Goal: Check status: Check status

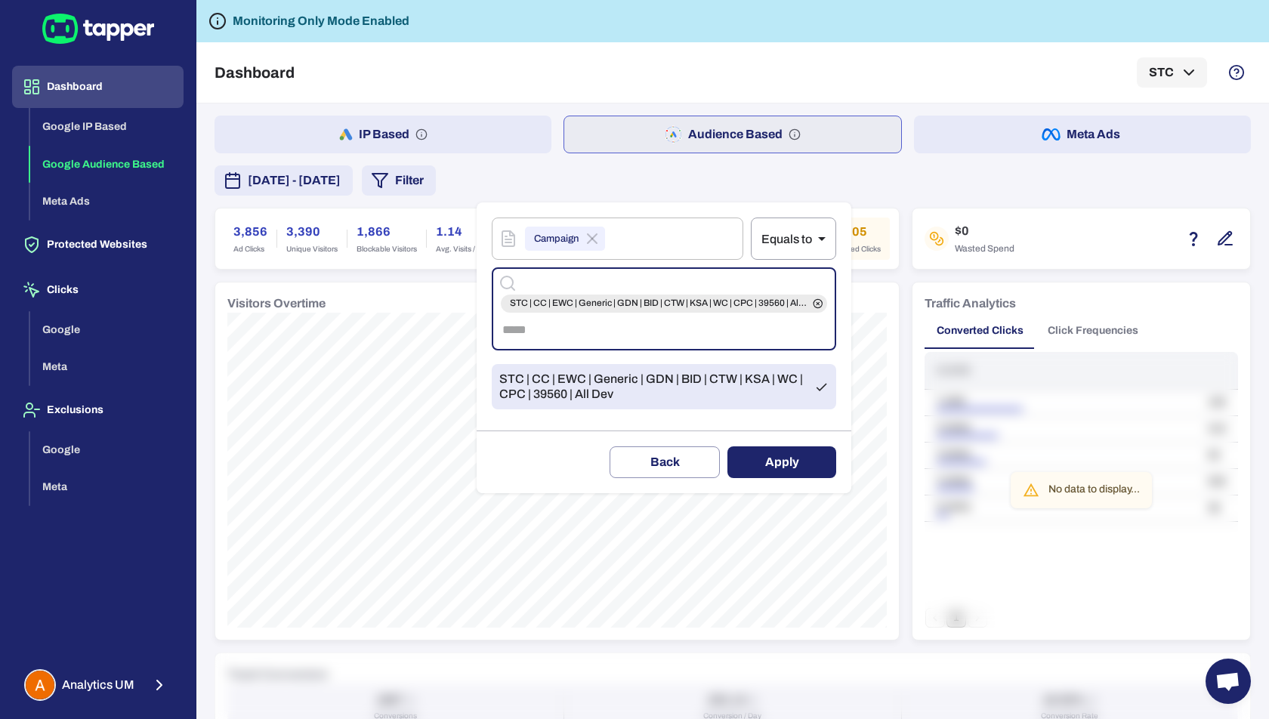
click at [101, 676] on div at bounding box center [634, 359] width 1269 height 719
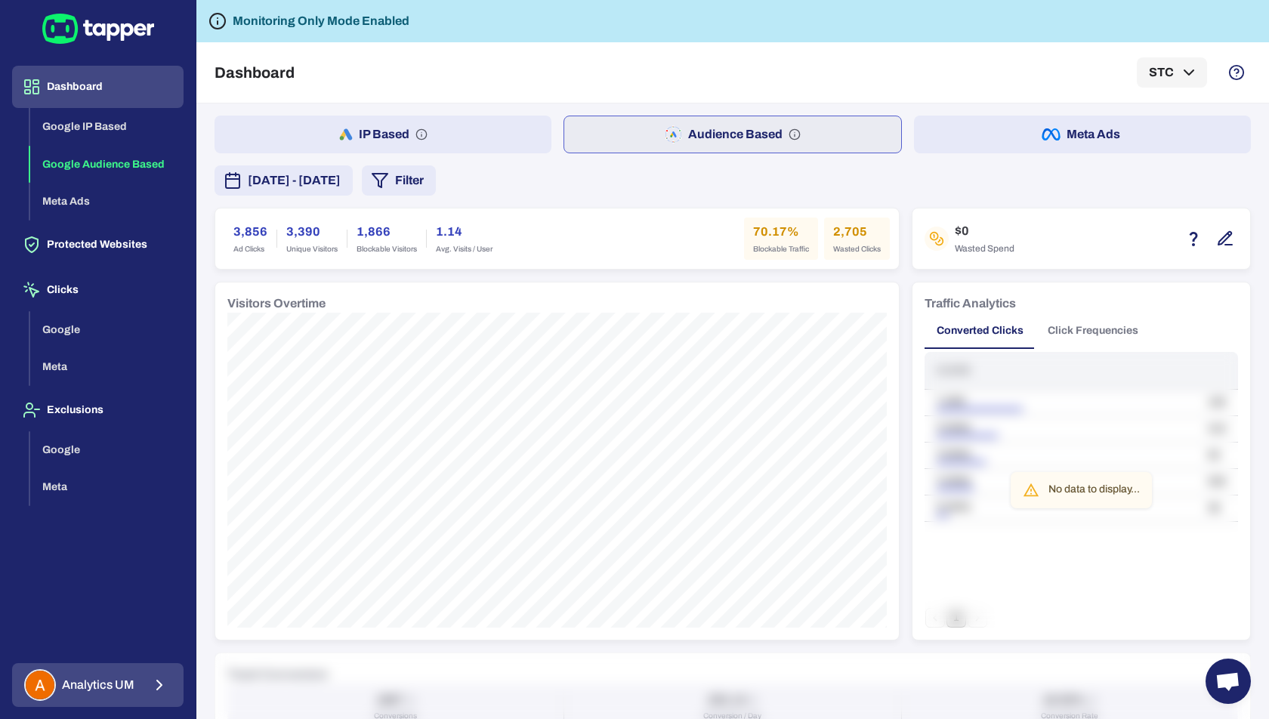
click at [150, 689] on icon "button" at bounding box center [159, 685] width 18 height 18
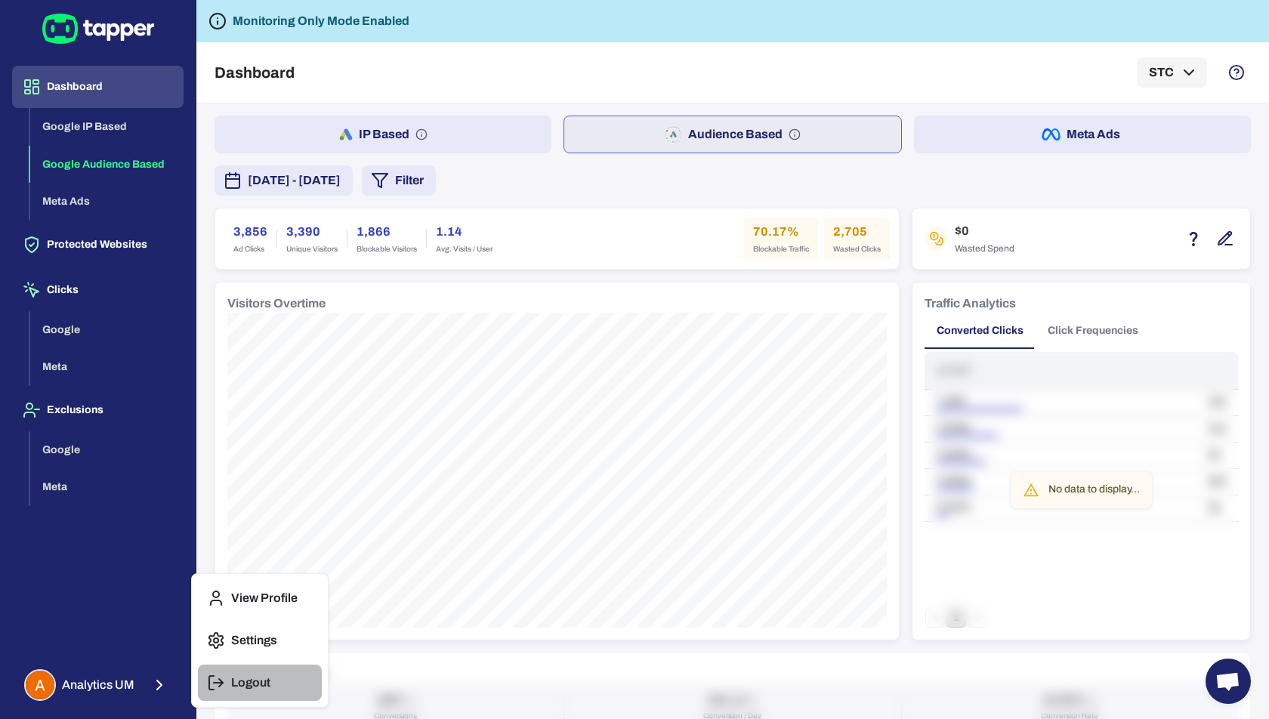
click at [231, 681] on p "Logout" at bounding box center [250, 683] width 39 height 15
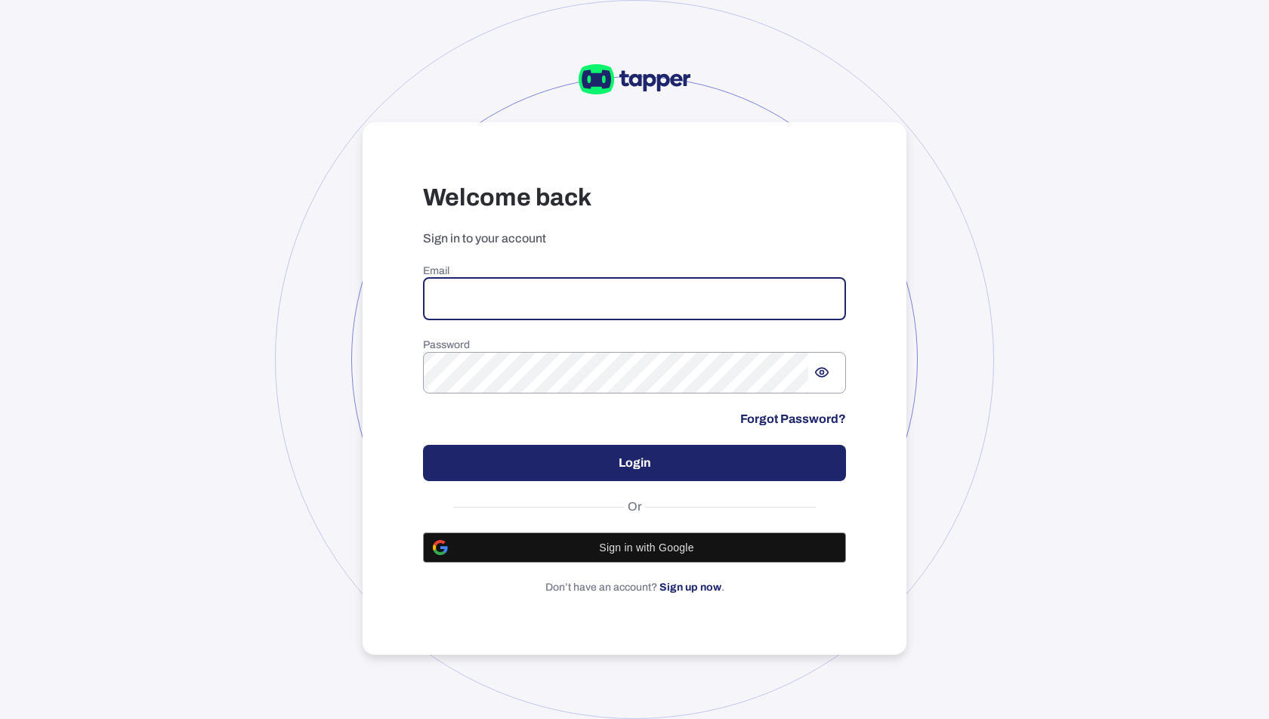
click at [508, 311] on input "email" at bounding box center [634, 299] width 423 height 42
paste input "**********"
type input "**********"
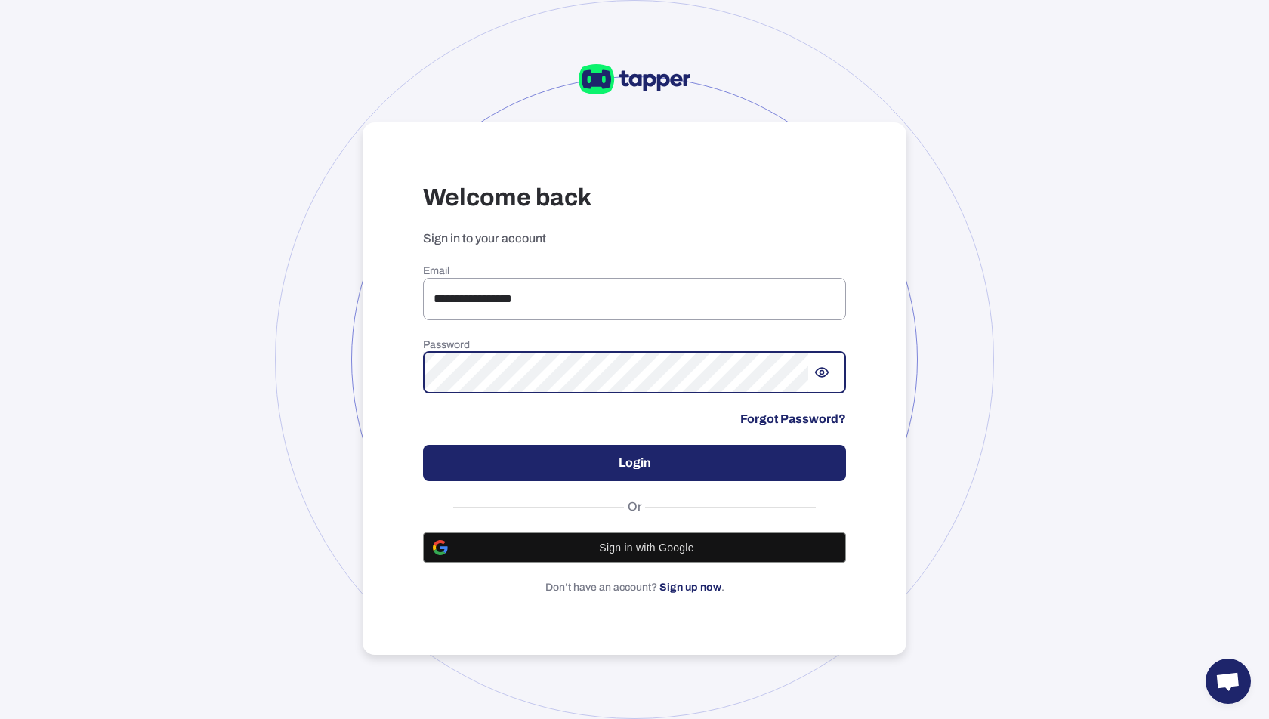
click at [591, 465] on button "Login" at bounding box center [634, 463] width 423 height 36
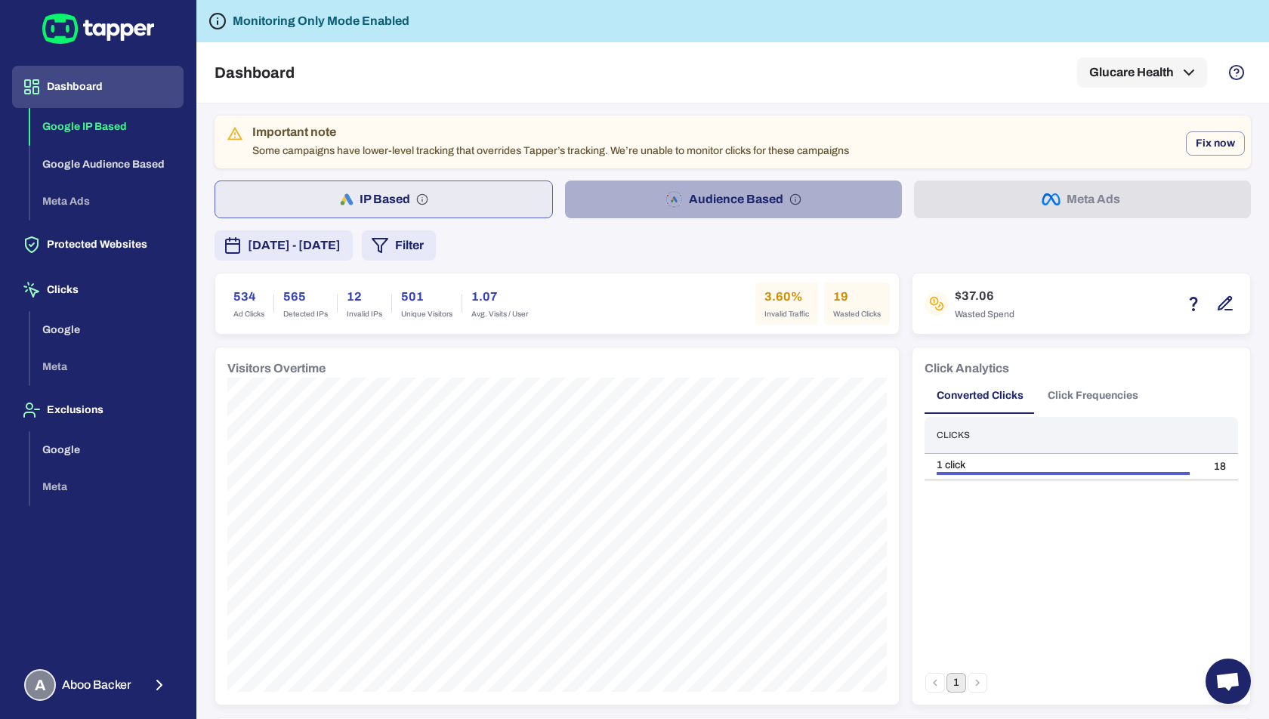
click at [707, 204] on button "Audience Based" at bounding box center [733, 200] width 337 height 38
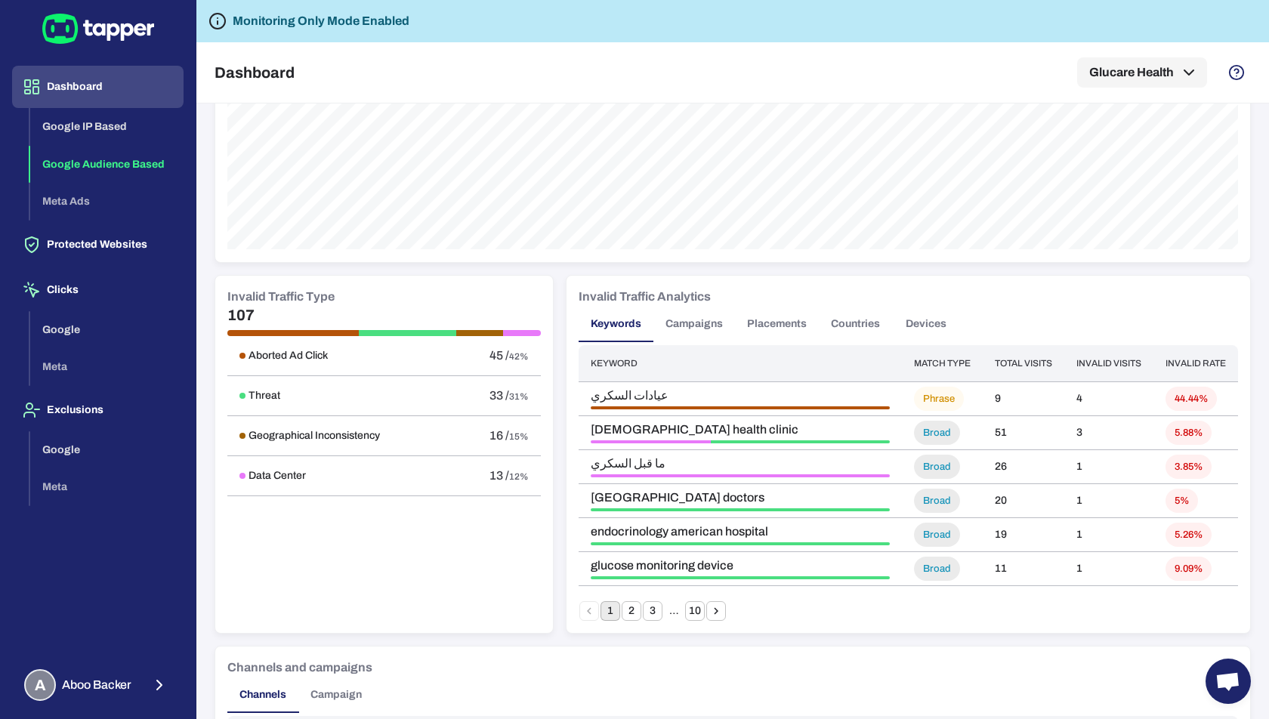
scroll to position [730, 0]
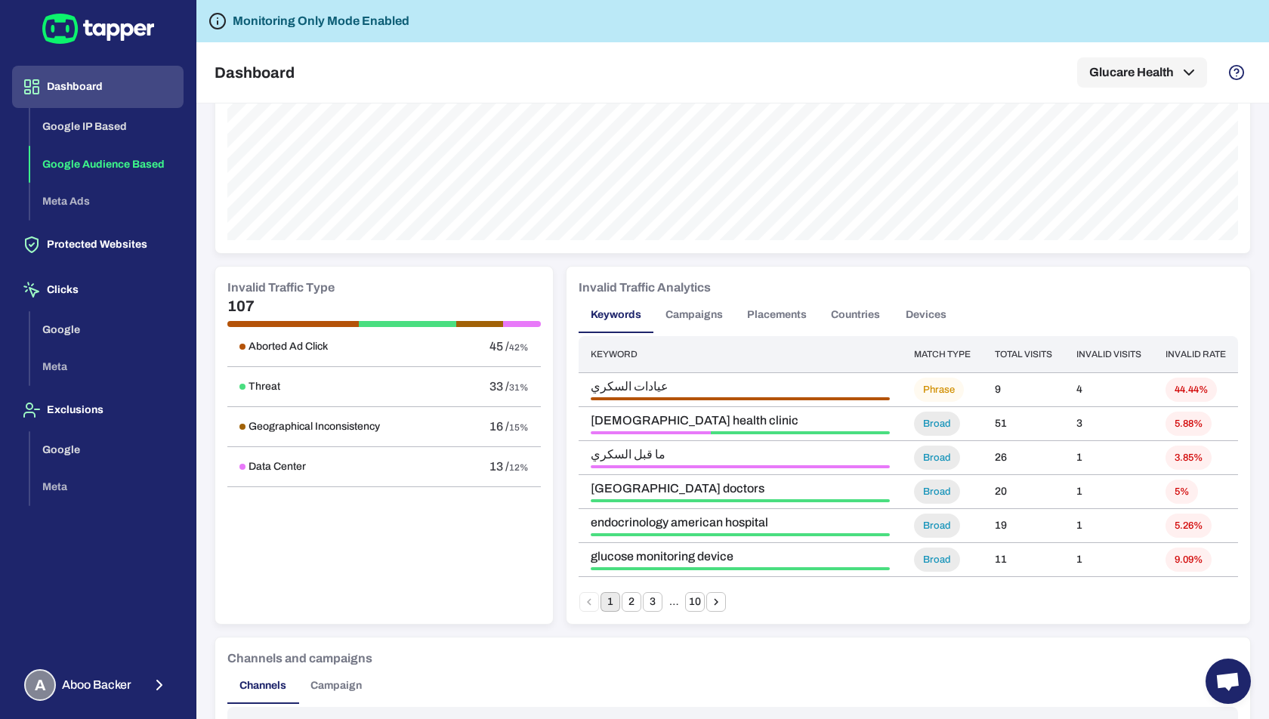
click at [384, 526] on div "Aborted Ad Click 45 / 42% Threat 33 / 31% Geographical Inconsistency 16 / 15% D…" at bounding box center [384, 469] width 314 height 285
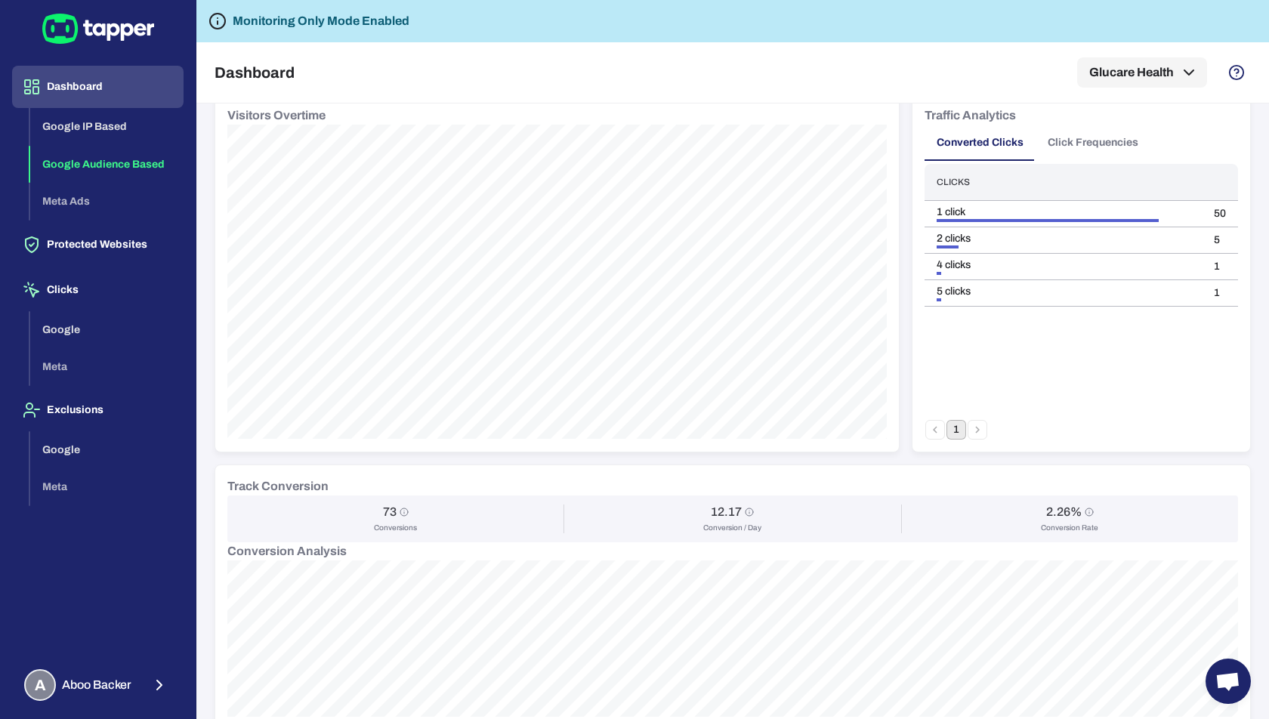
scroll to position [0, 0]
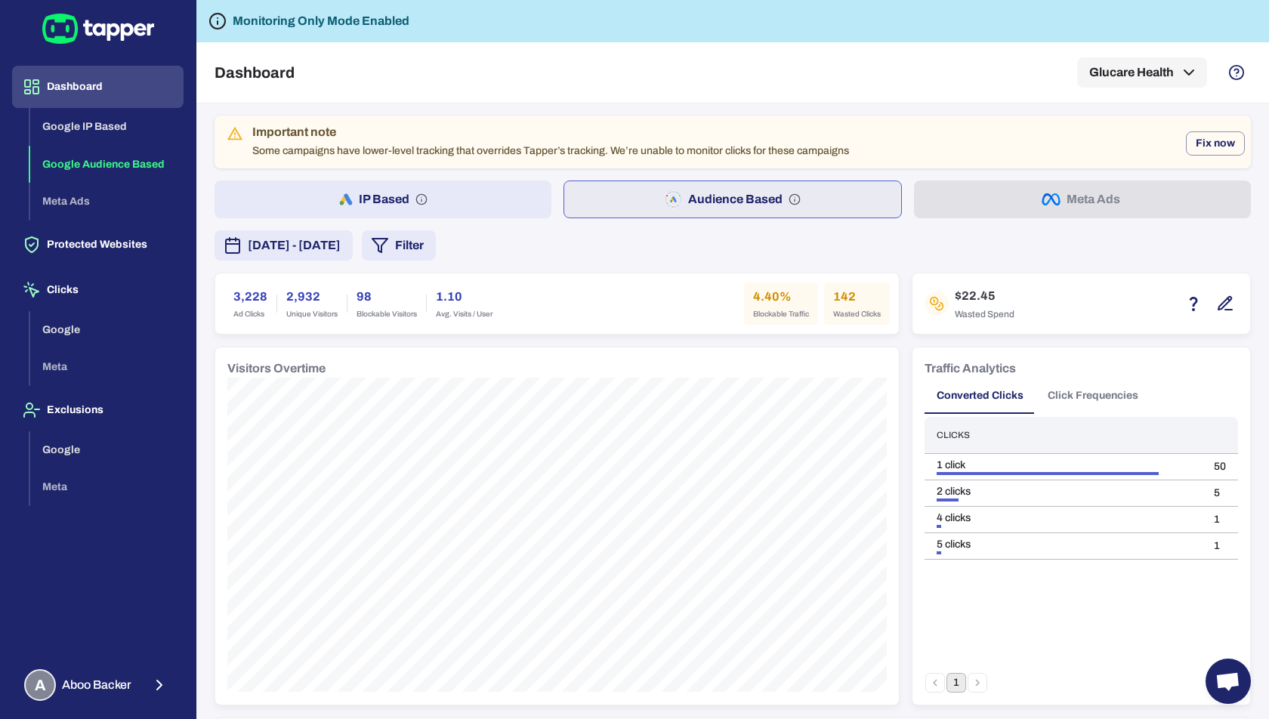
click at [453, 215] on button "IP Based" at bounding box center [383, 200] width 337 height 38
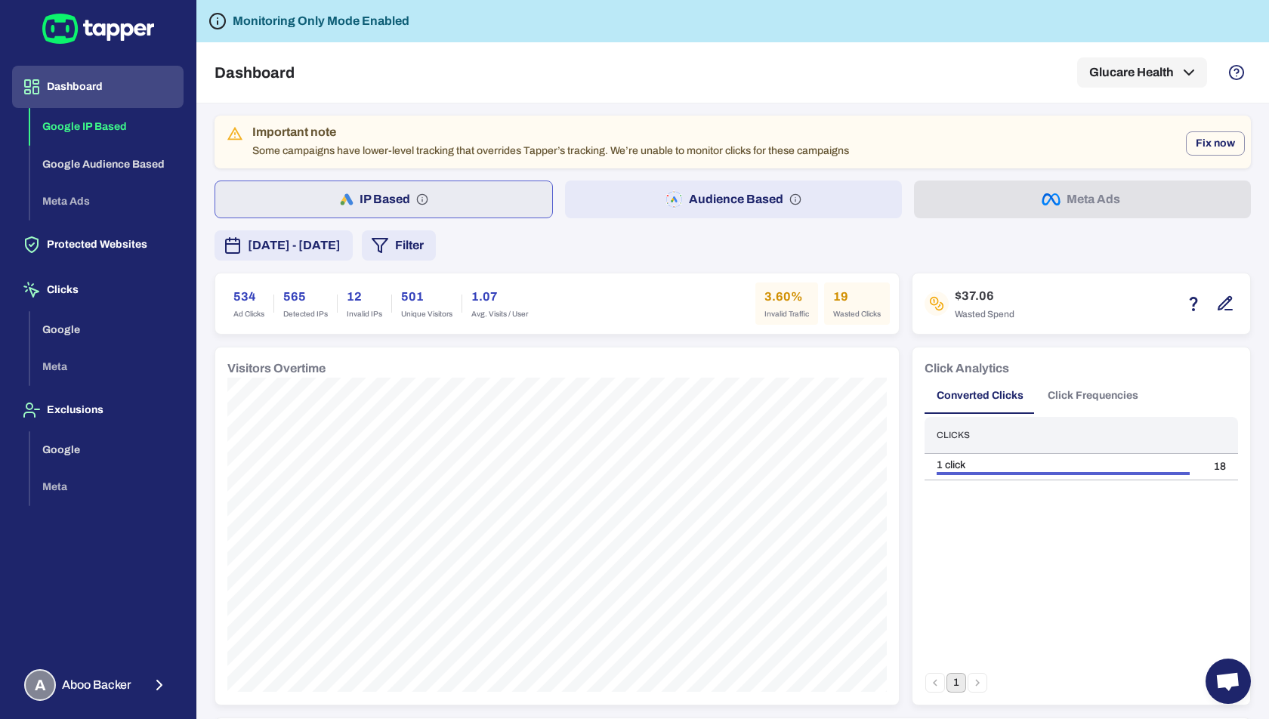
click at [341, 242] on span "[DATE] - [DATE]" at bounding box center [294, 246] width 93 height 18
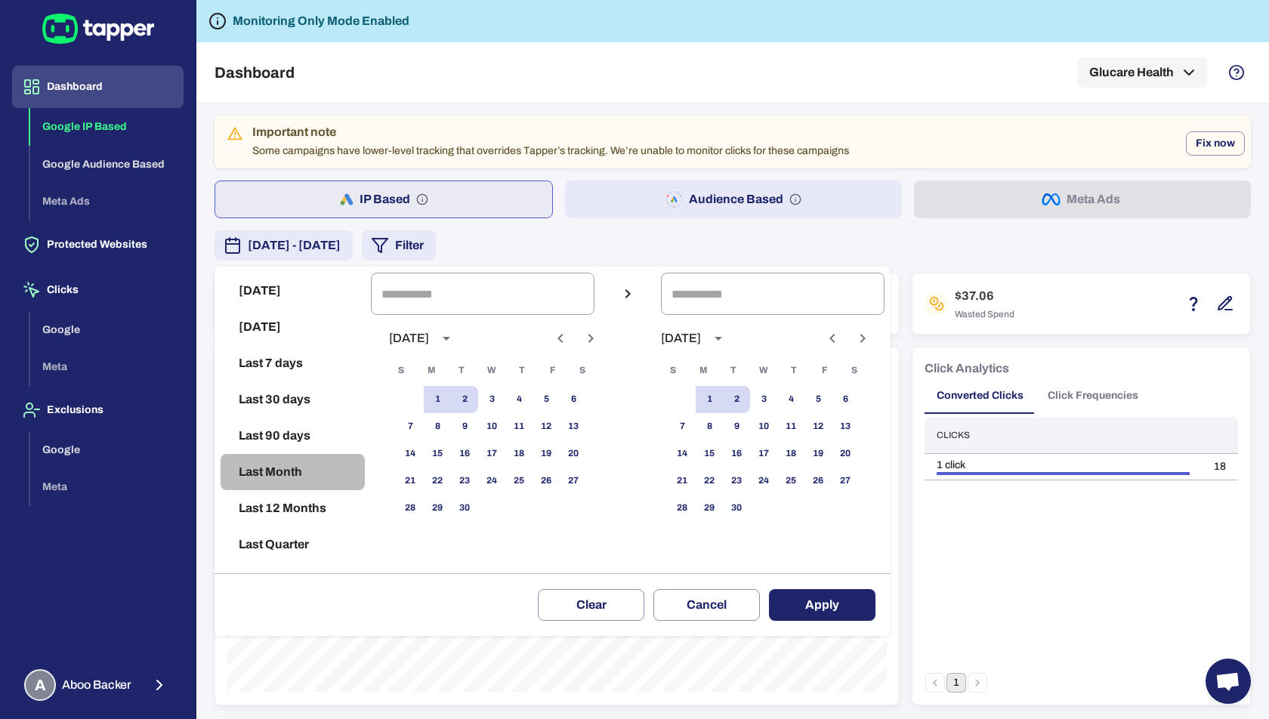
click at [276, 474] on button "Last Month" at bounding box center [293, 472] width 144 height 36
type input "**********"
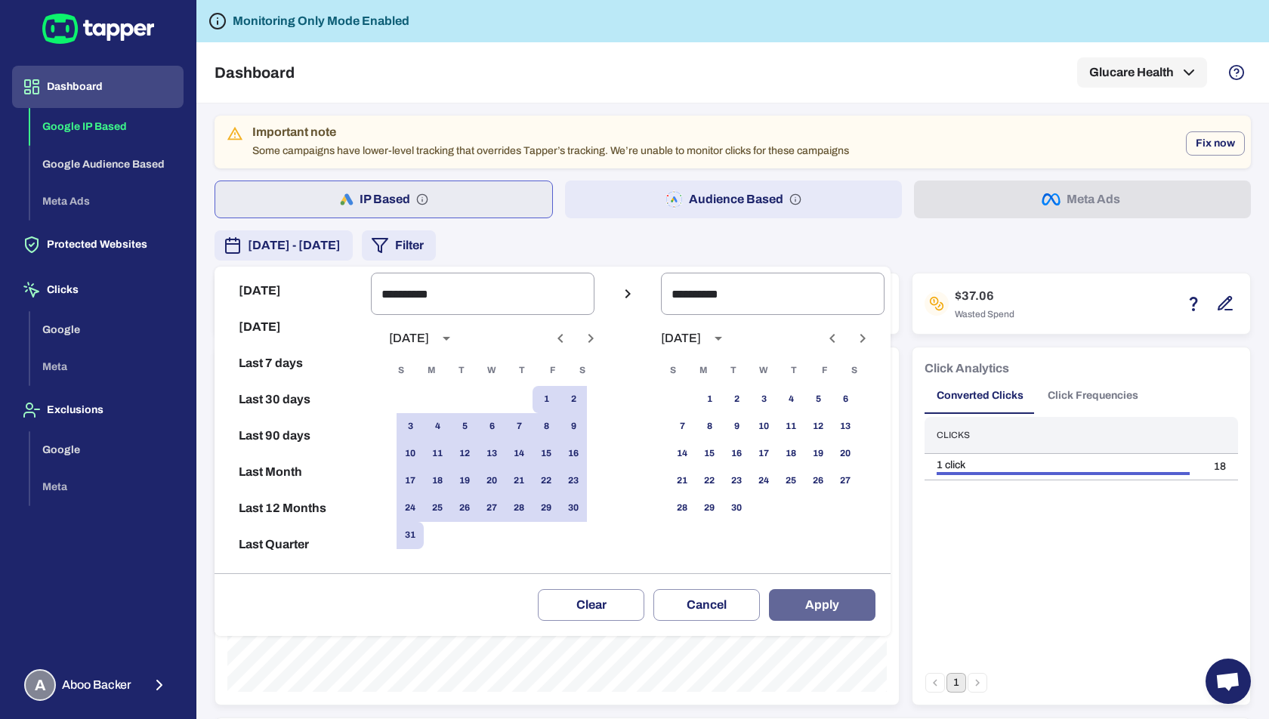
click at [820, 607] on button "Apply" at bounding box center [822, 605] width 107 height 32
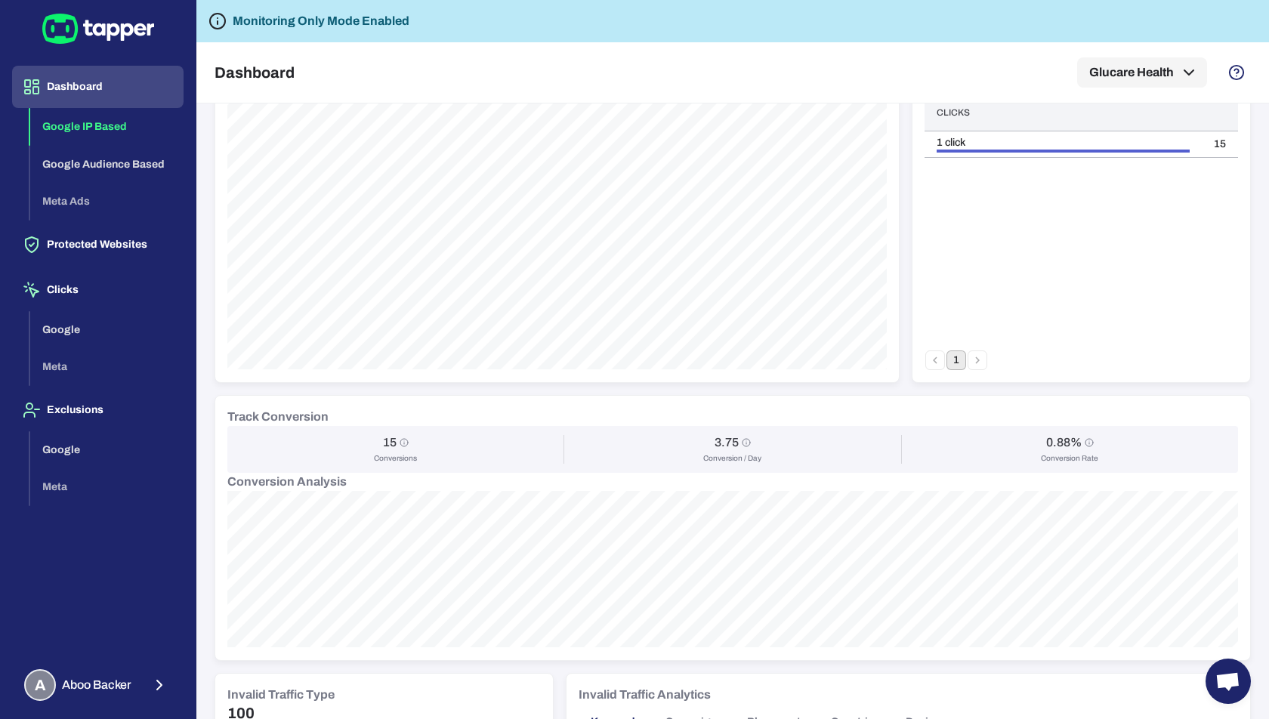
scroll to position [57, 0]
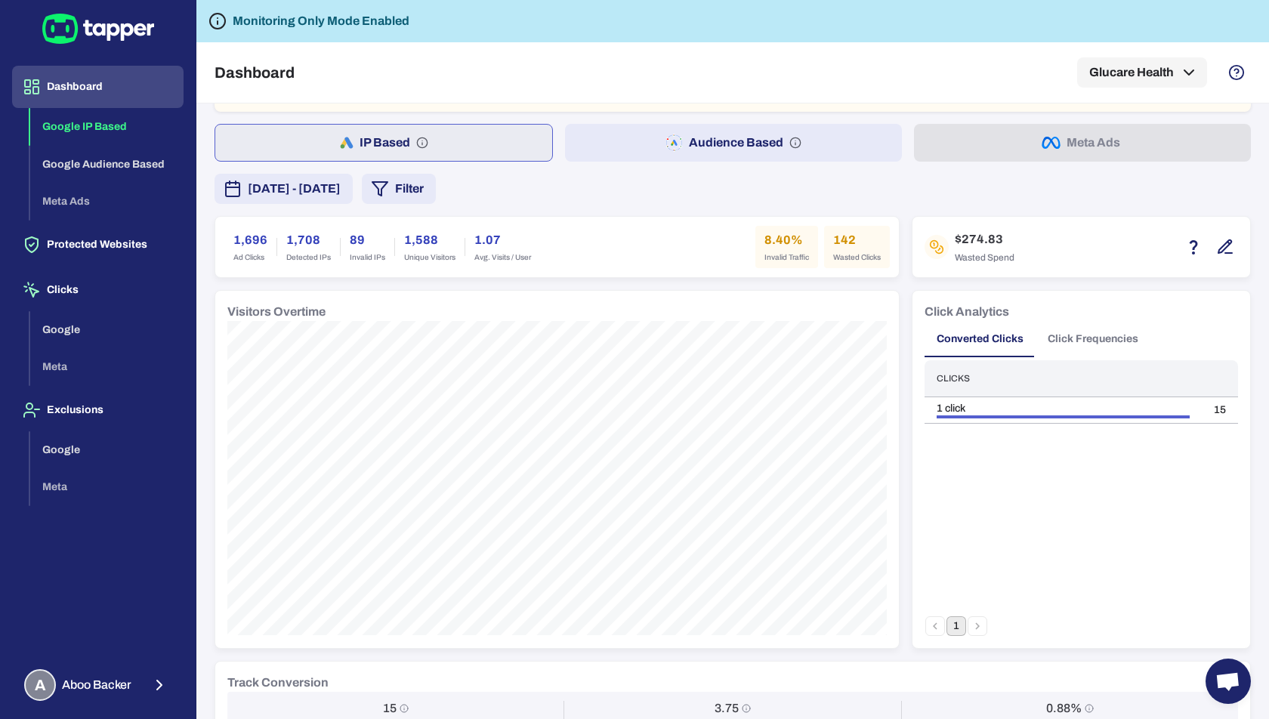
click at [718, 131] on button "Audience Based" at bounding box center [733, 143] width 337 height 38
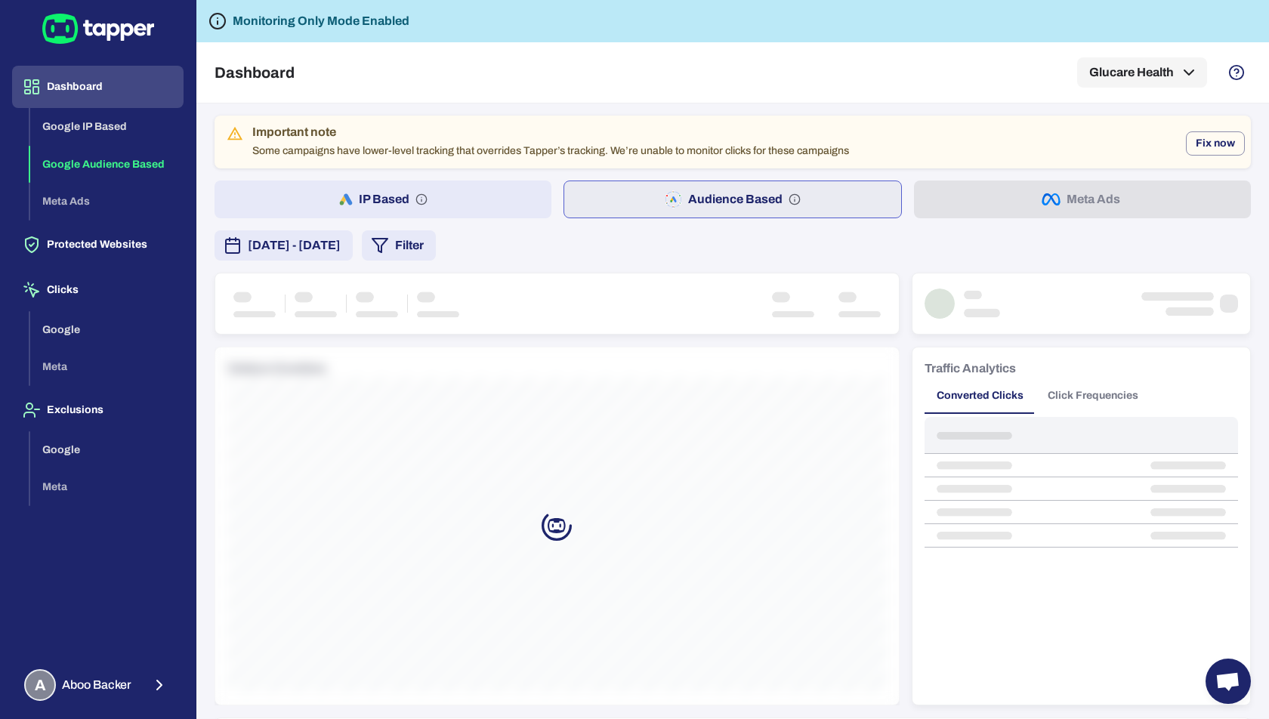
click at [341, 252] on span "August 1, 2025 - August 31, 2025" at bounding box center [294, 246] width 93 height 18
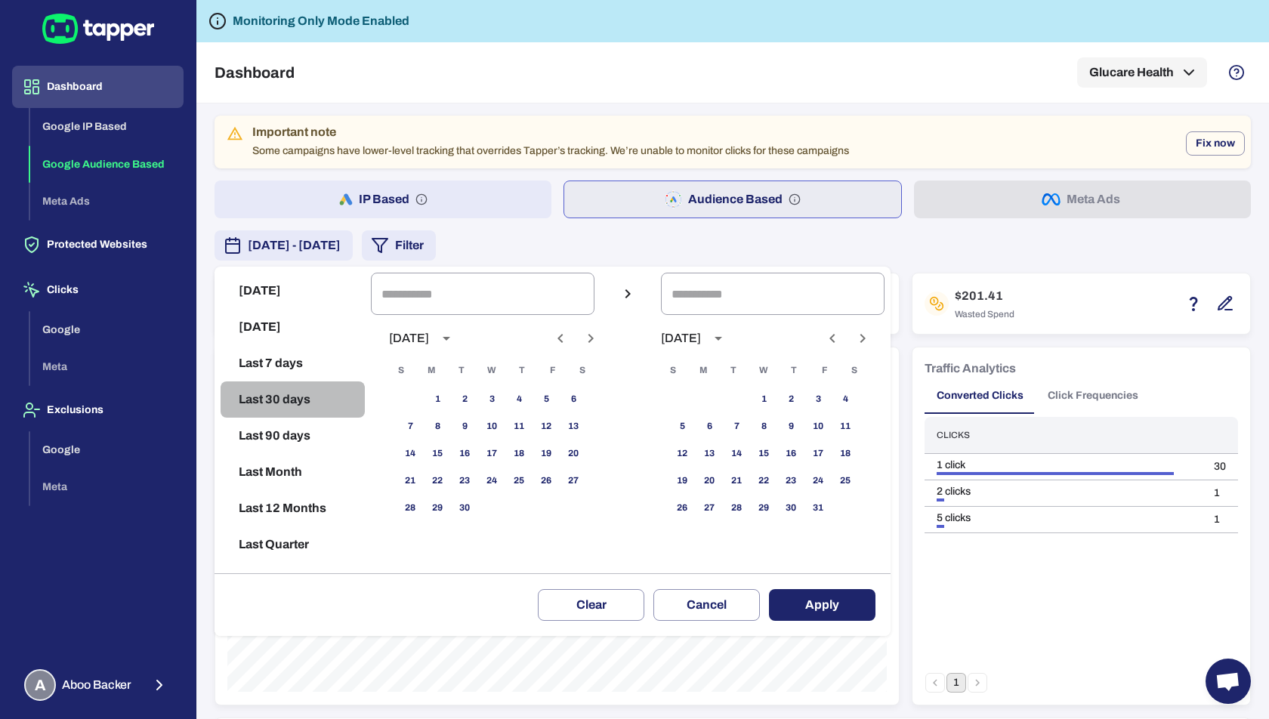
click at [267, 399] on button "Last 30 days" at bounding box center [293, 400] width 144 height 36
type input "**********"
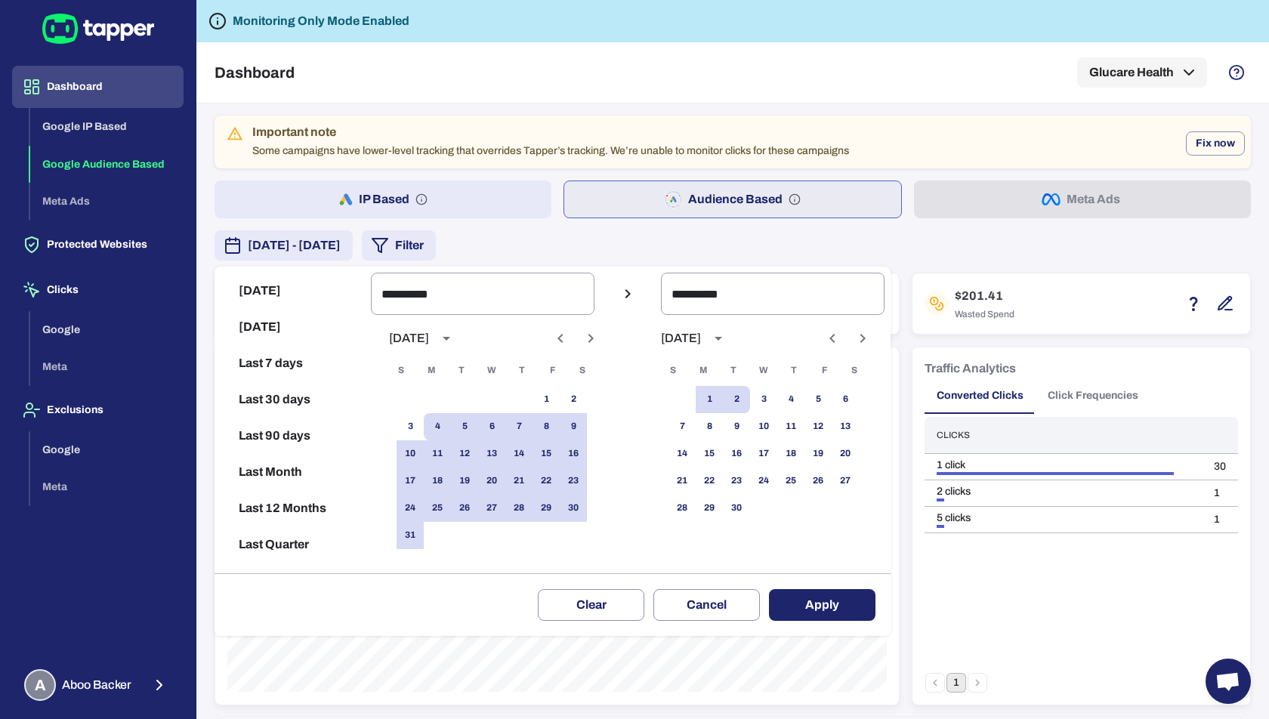
click at [831, 608] on button "Apply" at bounding box center [822, 605] width 107 height 32
